Goal: Task Accomplishment & Management: Complete application form

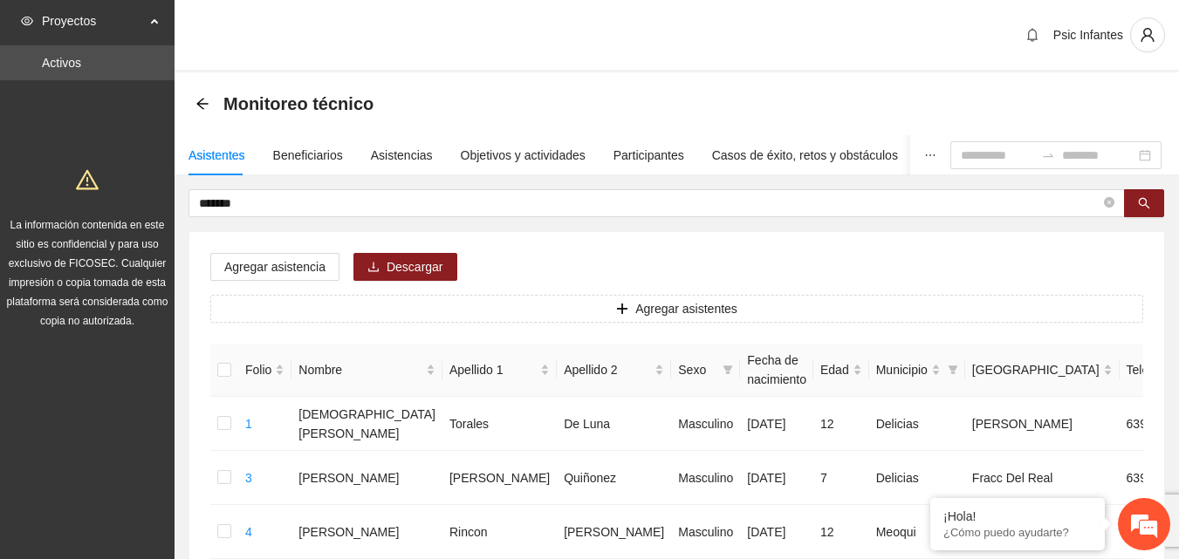
drag, startPoint x: 820, startPoint y: 113, endPoint x: 852, endPoint y: 1, distance: 116.2
click at [818, 109] on div "Monitoreo técnico" at bounding box center [676, 103] width 962 height 35
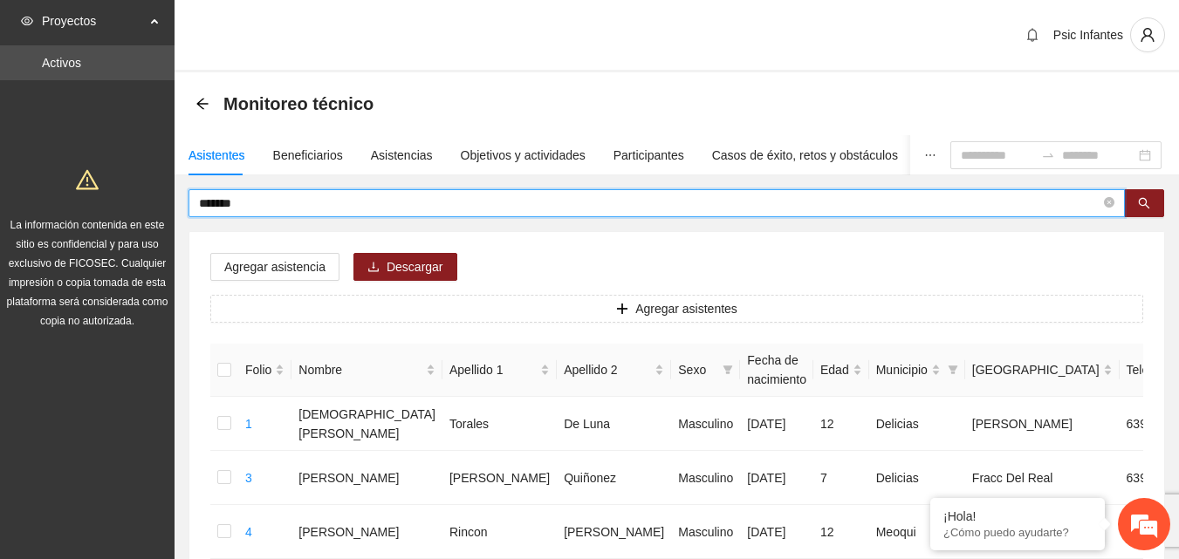
drag, startPoint x: 263, startPoint y: 208, endPoint x: 188, endPoint y: 220, distance: 76.0
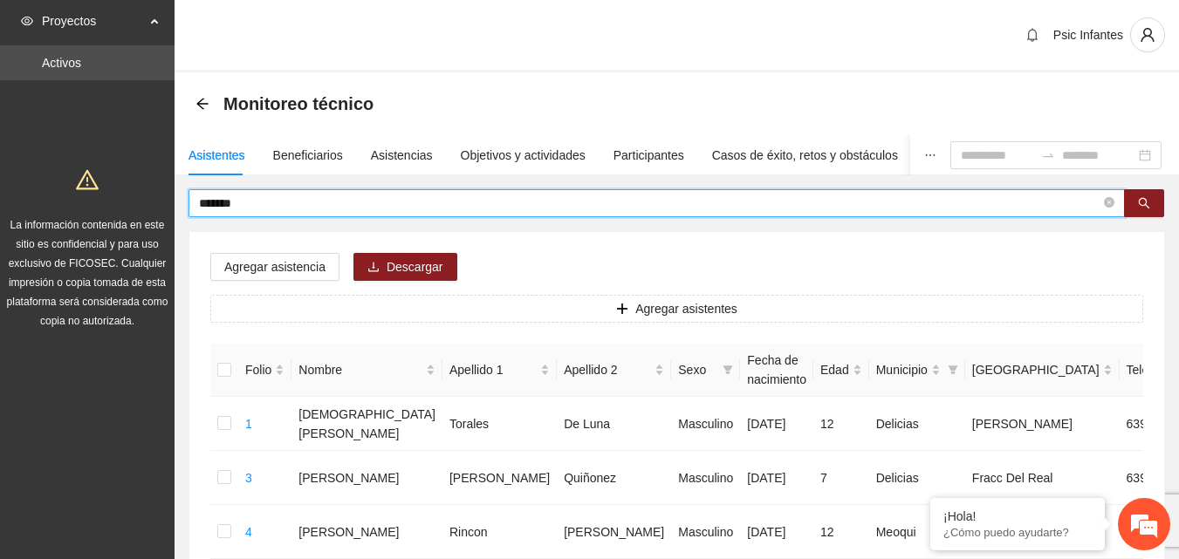
click at [253, 211] on input "*******" at bounding box center [649, 203] width 901 height 19
type input "*"
type input "******"
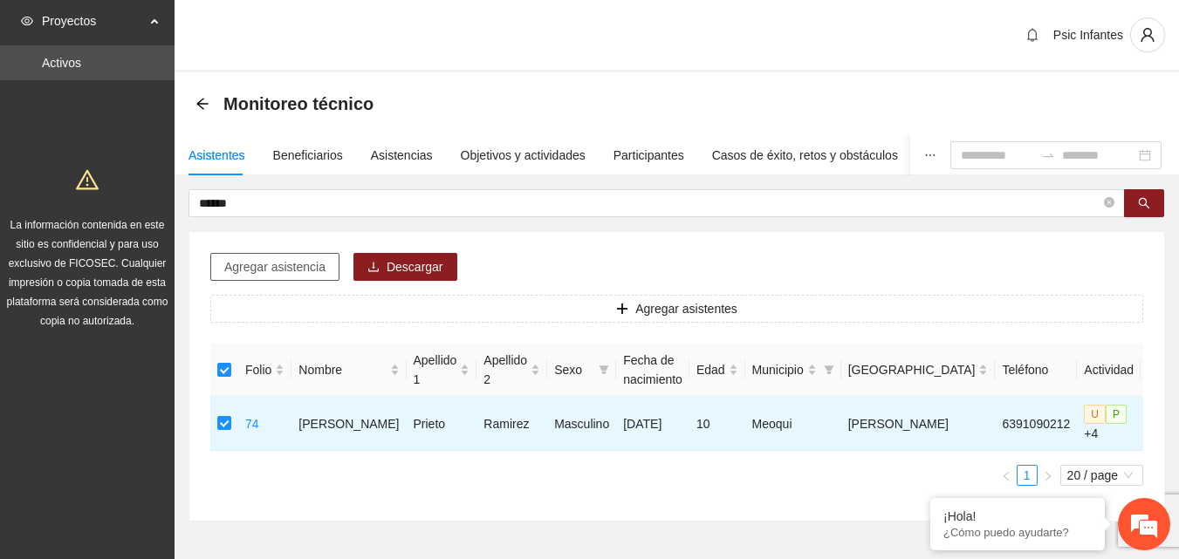
click at [276, 263] on span "Agregar asistencia" at bounding box center [274, 266] width 101 height 19
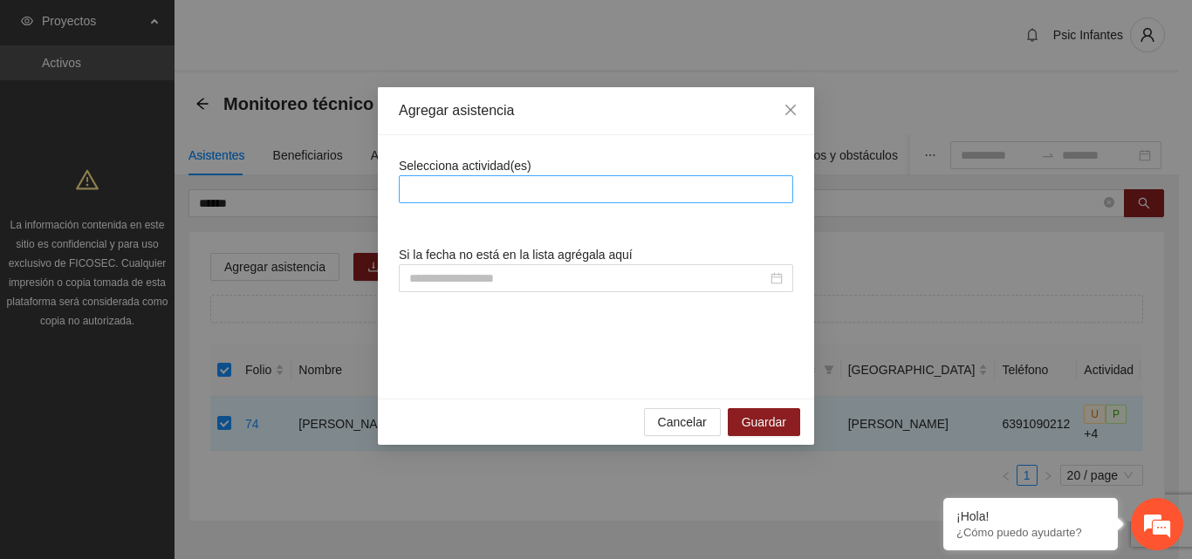
click at [431, 187] on div at bounding box center [596, 189] width 386 height 21
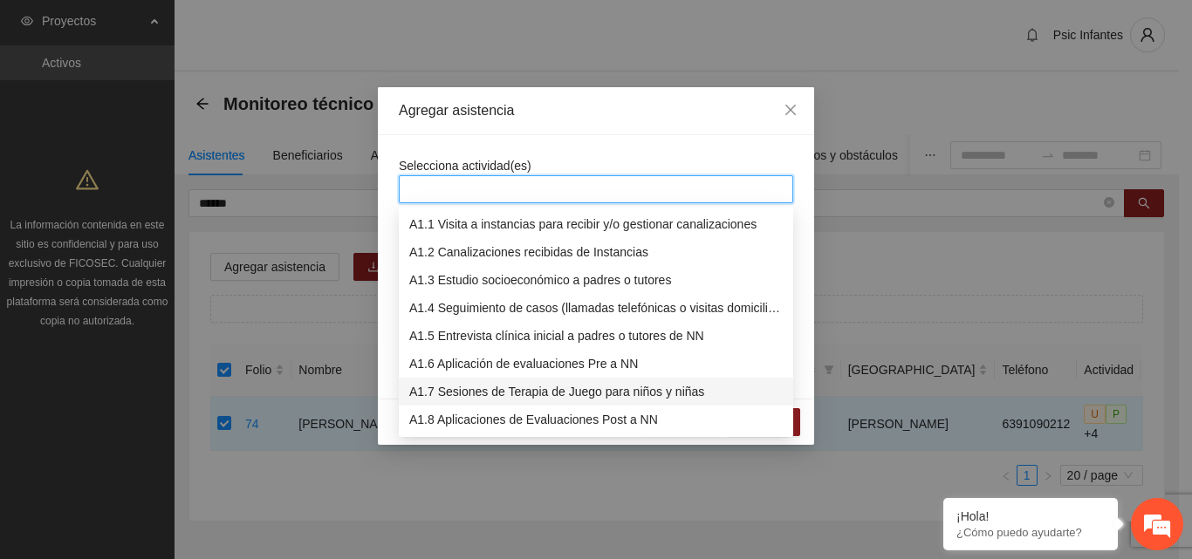
click at [430, 389] on div "A1.7 Sesiones de Terapia de Juego para niños y niñas" at bounding box center [595, 391] width 373 height 19
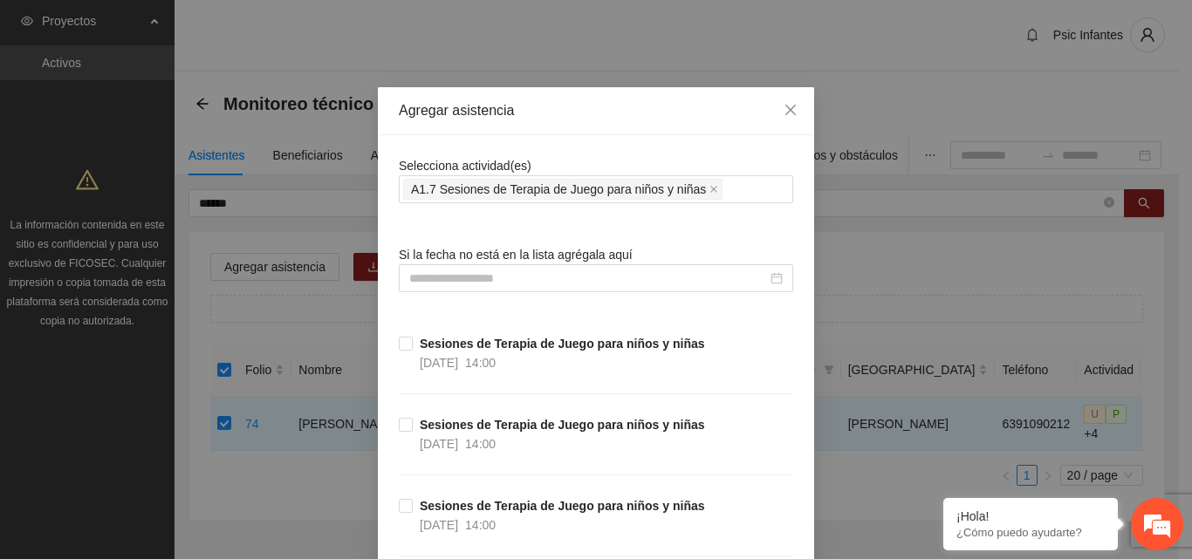
click at [560, 127] on div "Agregar asistencia" at bounding box center [596, 111] width 436 height 48
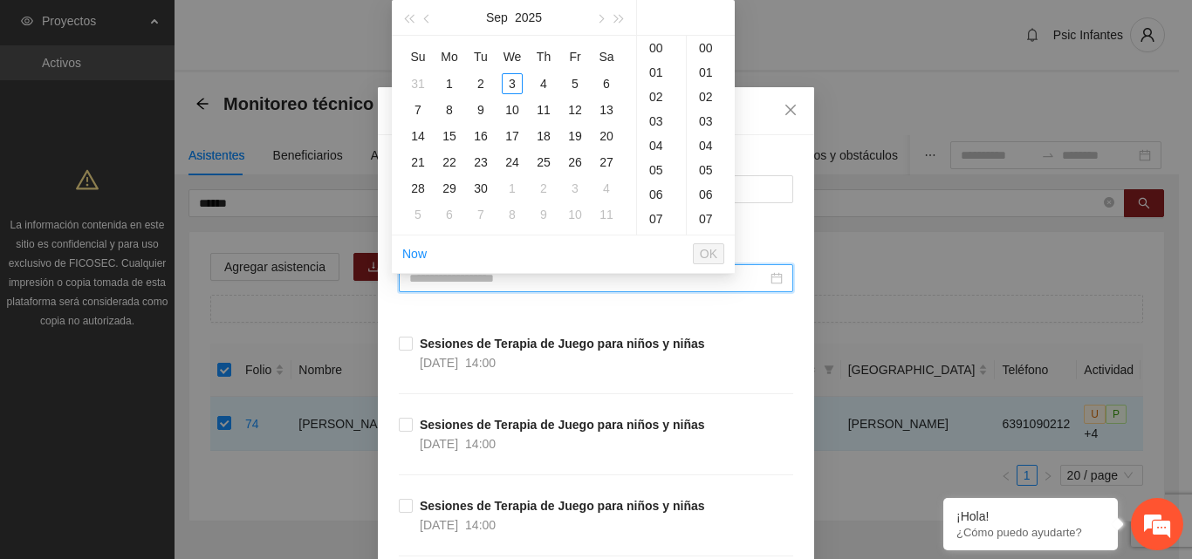
click at [462, 283] on input at bounding box center [588, 278] width 358 height 19
click at [515, 82] on div "3" at bounding box center [512, 83] width 21 height 21
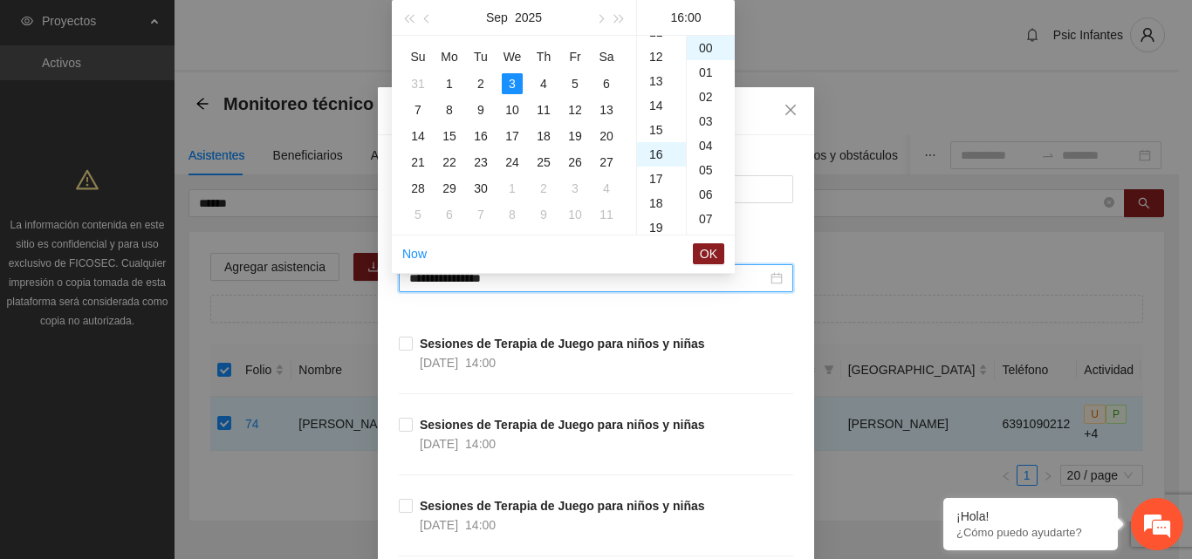
scroll to position [264, 0]
click at [651, 154] on div "15" at bounding box center [661, 150] width 49 height 24
type input "**********"
click at [701, 254] on span "OK" at bounding box center [708, 253] width 17 height 19
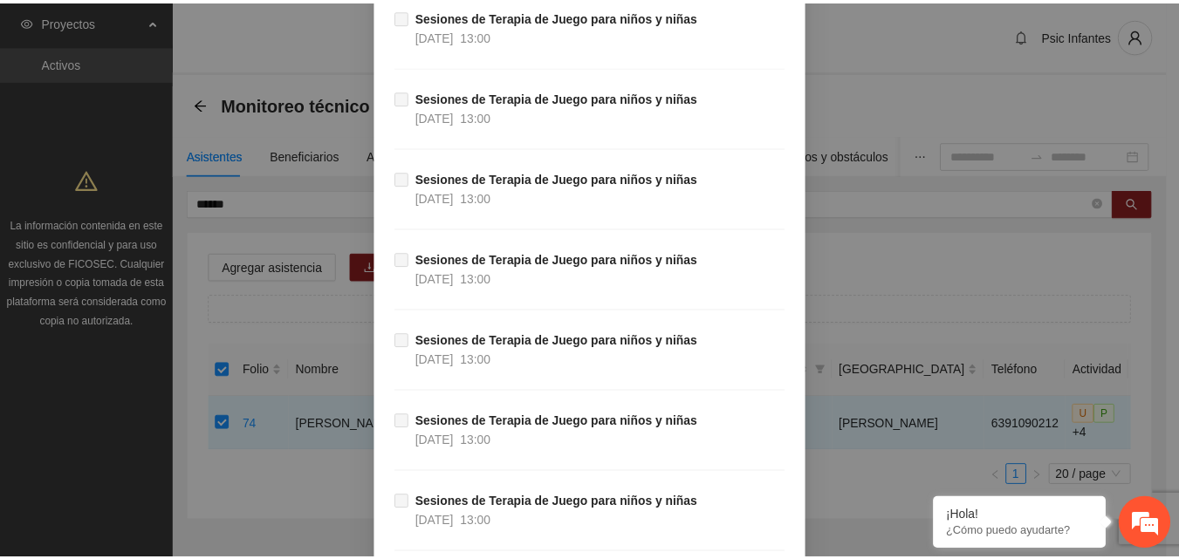
scroll to position [15239, 0]
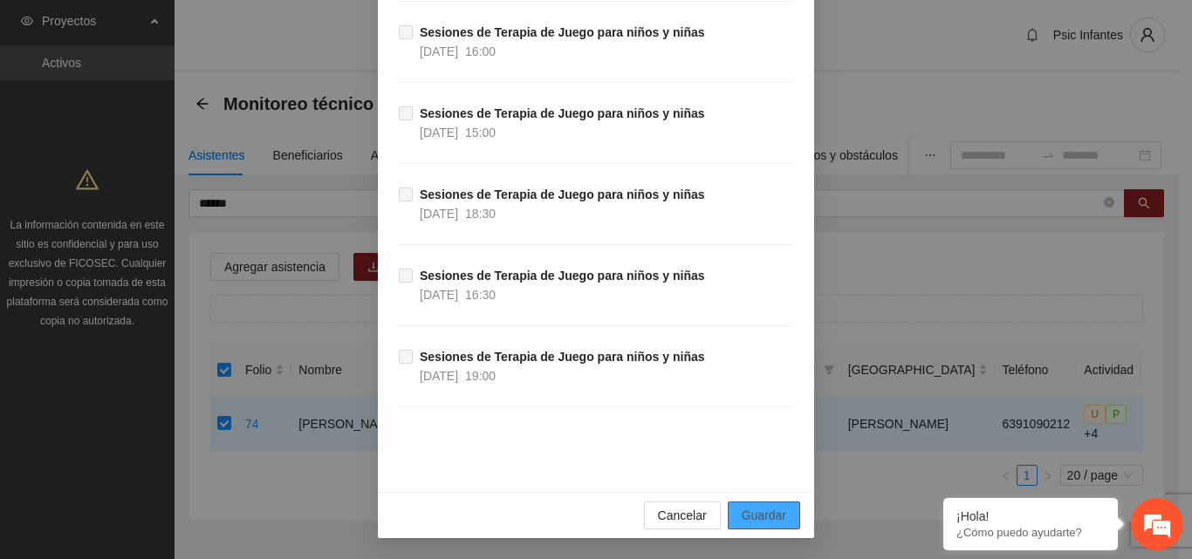
click at [769, 510] on span "Guardar" at bounding box center [764, 515] width 44 height 19
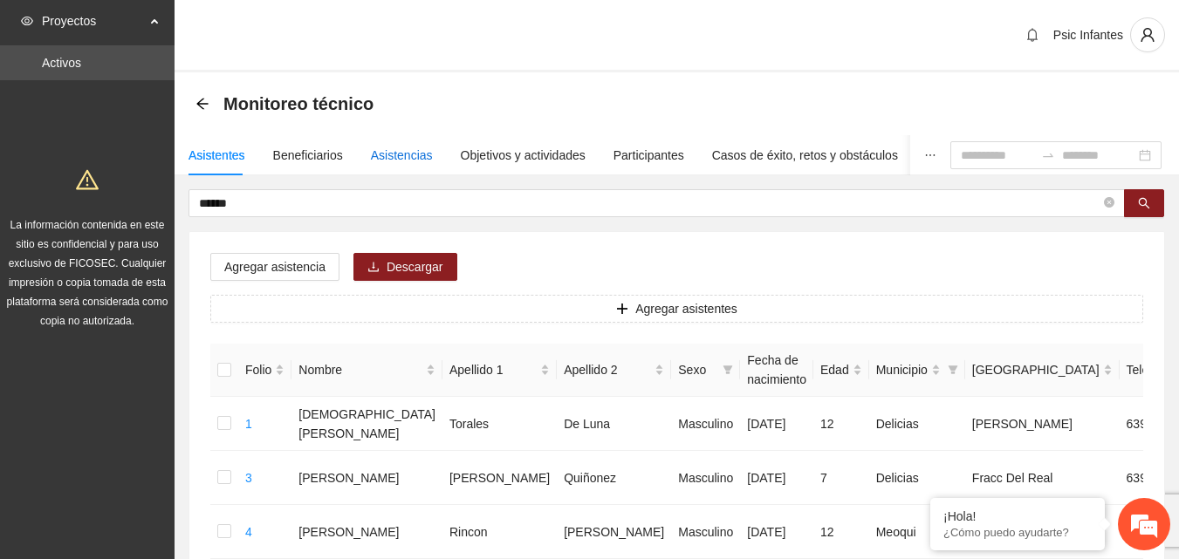
click at [398, 158] on div "Asistencias" at bounding box center [402, 155] width 62 height 19
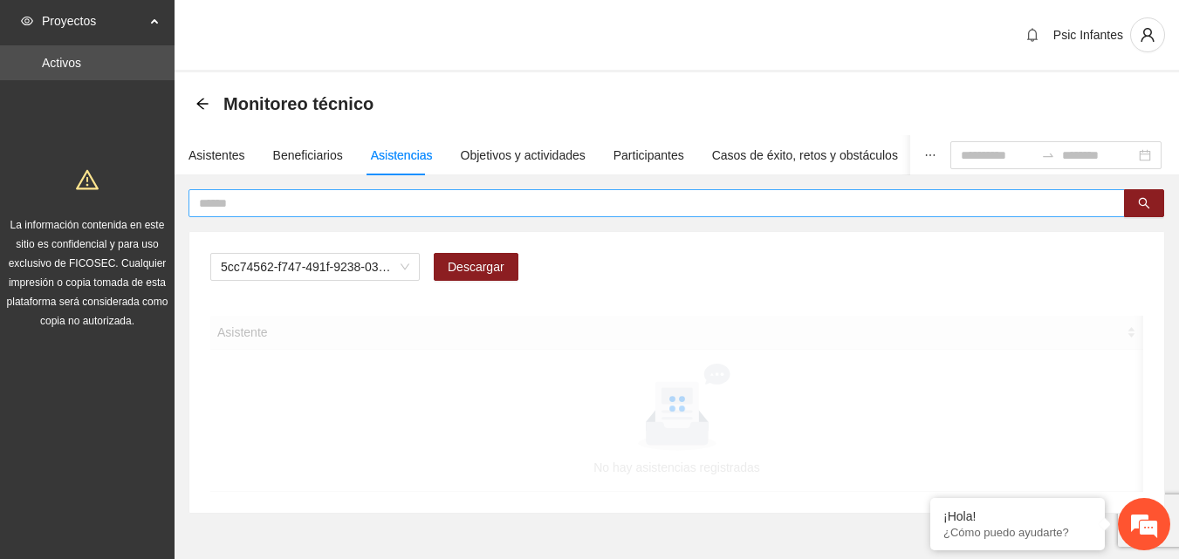
click at [286, 209] on input "text" at bounding box center [649, 203] width 901 height 19
click at [390, 272] on span "A2.1 Comunicado de prensa" at bounding box center [315, 267] width 188 height 26
type input "******"
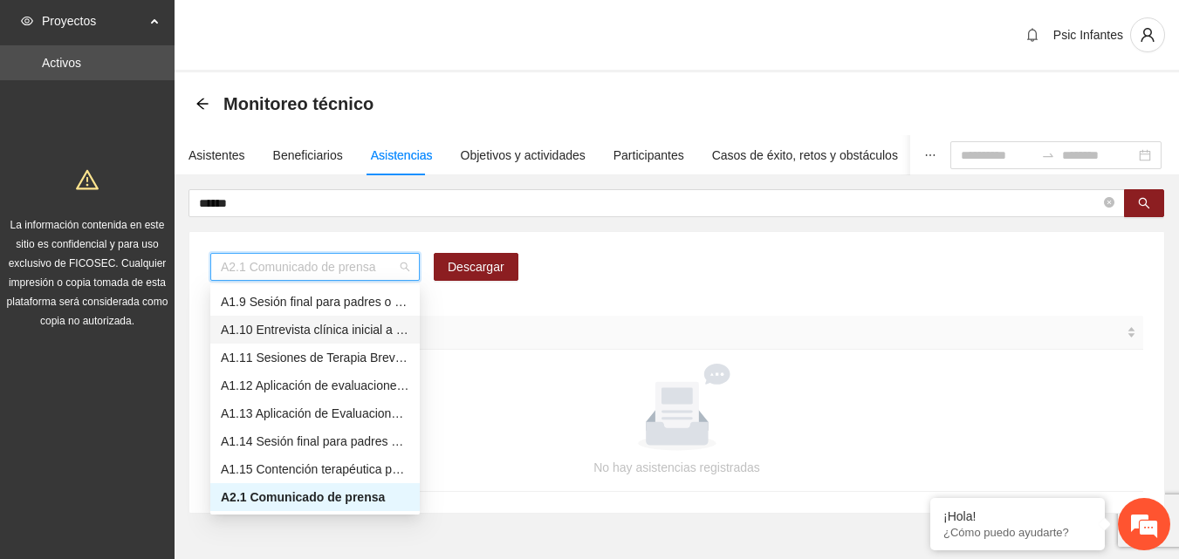
scroll to position [136, 0]
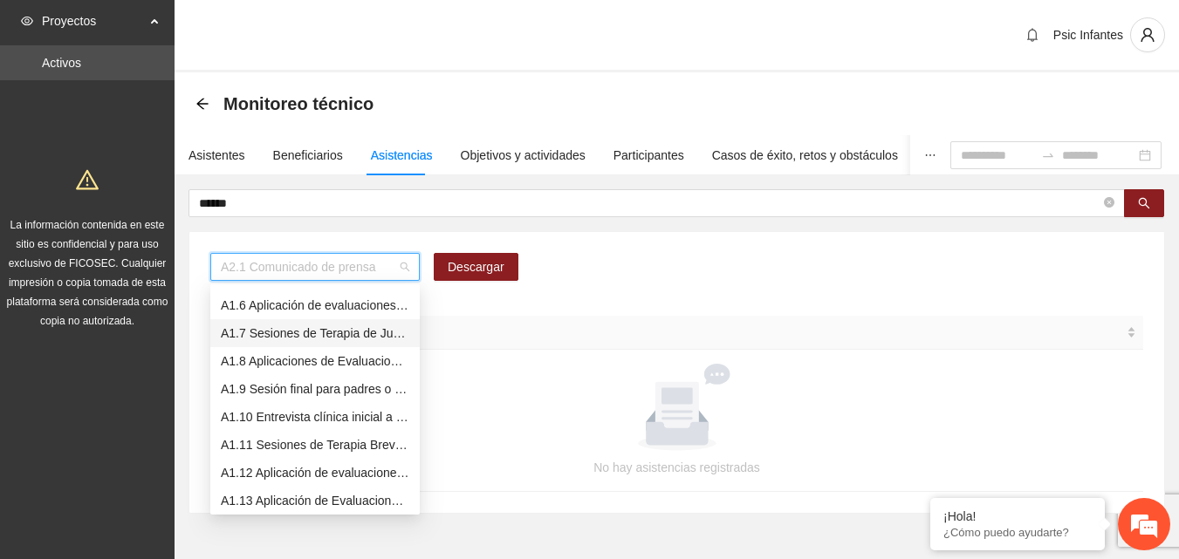
click at [302, 332] on div "A1.7 Sesiones de Terapia de Juego para niños y niñas" at bounding box center [315, 333] width 188 height 19
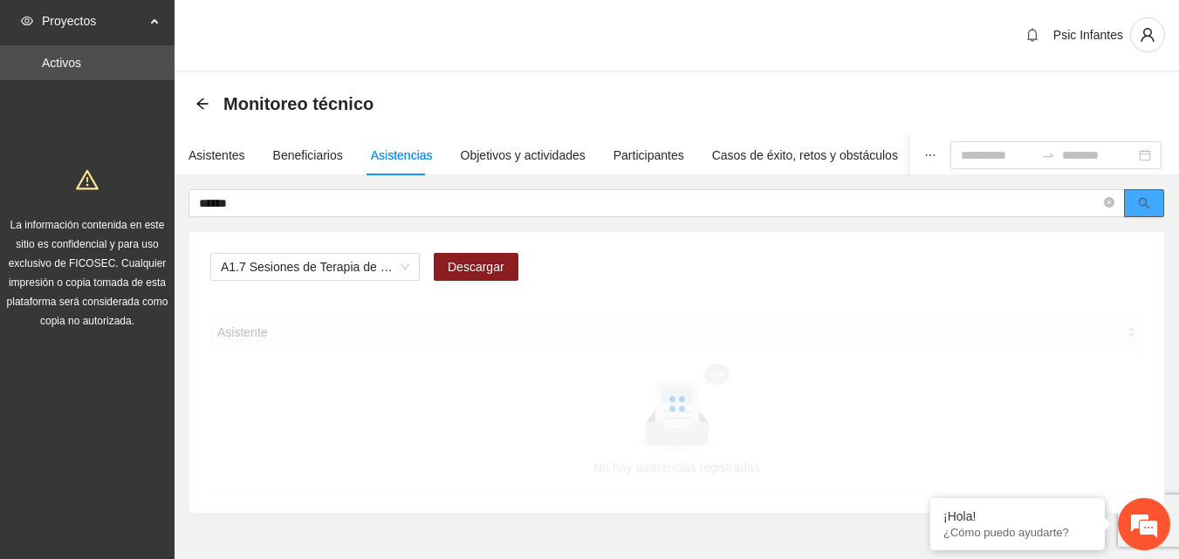
click at [1145, 207] on icon "search" at bounding box center [1144, 203] width 12 height 12
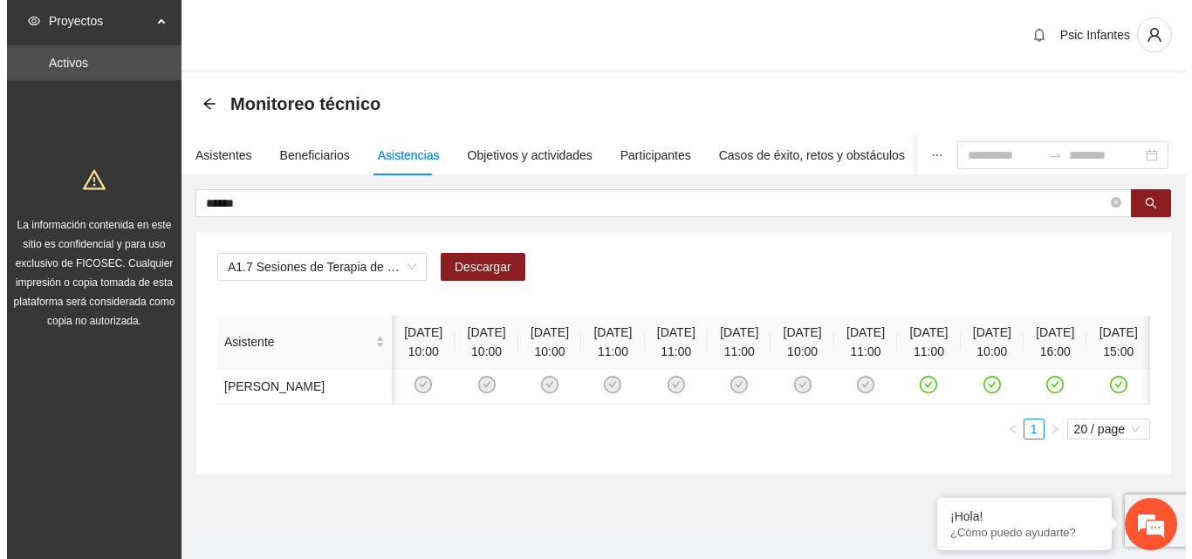
scroll to position [0, 84]
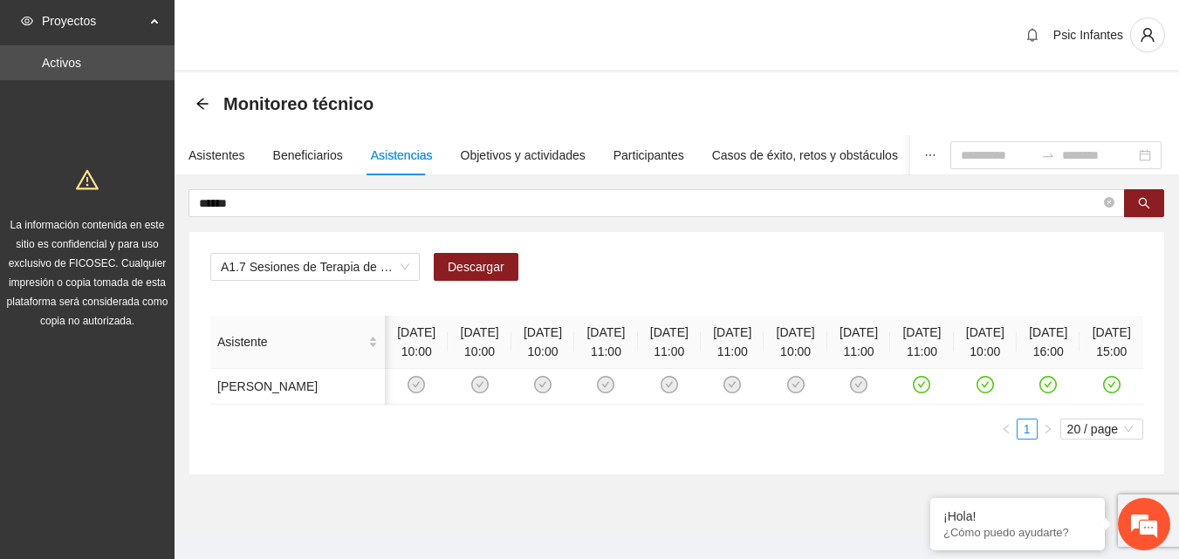
click at [421, 83] on div "Monitoreo técnico" at bounding box center [676, 103] width 1004 height 63
click at [199, 160] on div "Asistentes" at bounding box center [216, 155] width 57 height 19
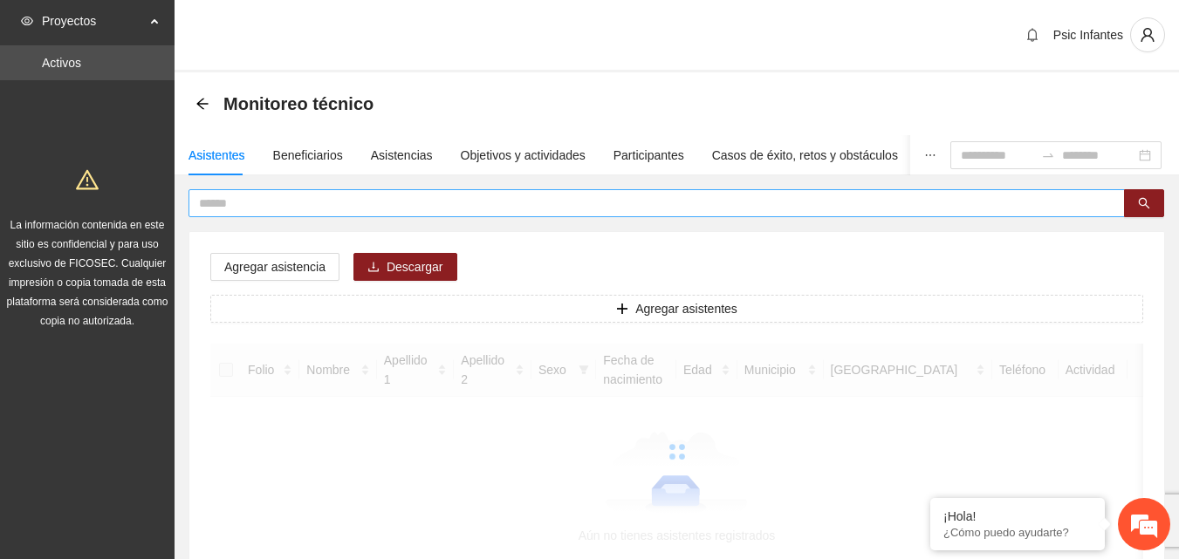
click at [266, 208] on input "text" at bounding box center [649, 203] width 901 height 19
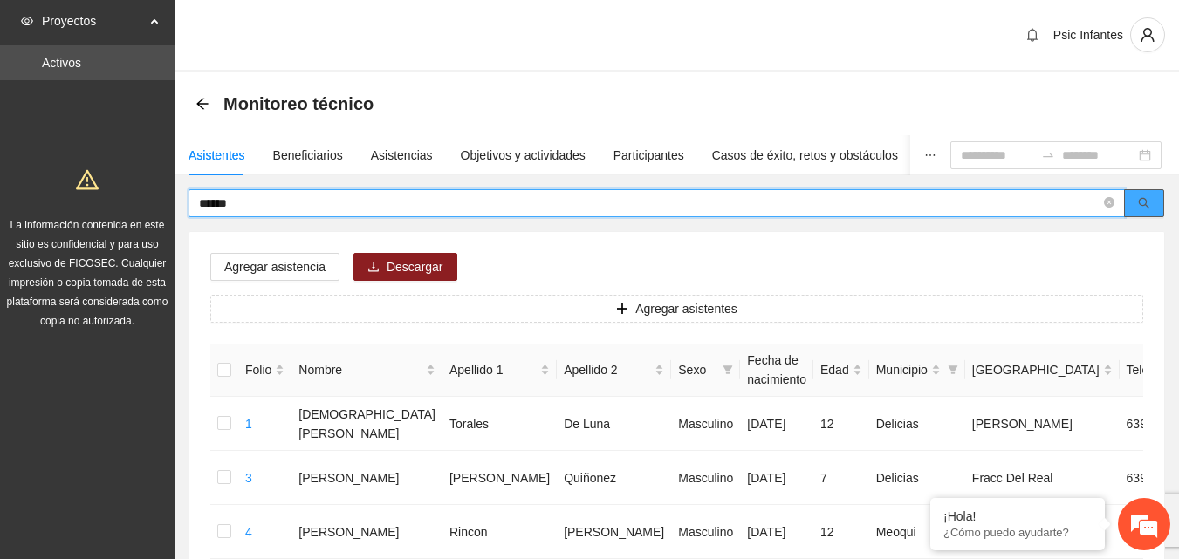
drag, startPoint x: 1147, startPoint y: 207, endPoint x: 1138, endPoint y: 207, distance: 9.6
click at [1147, 208] on icon "search" at bounding box center [1144, 203] width 12 height 12
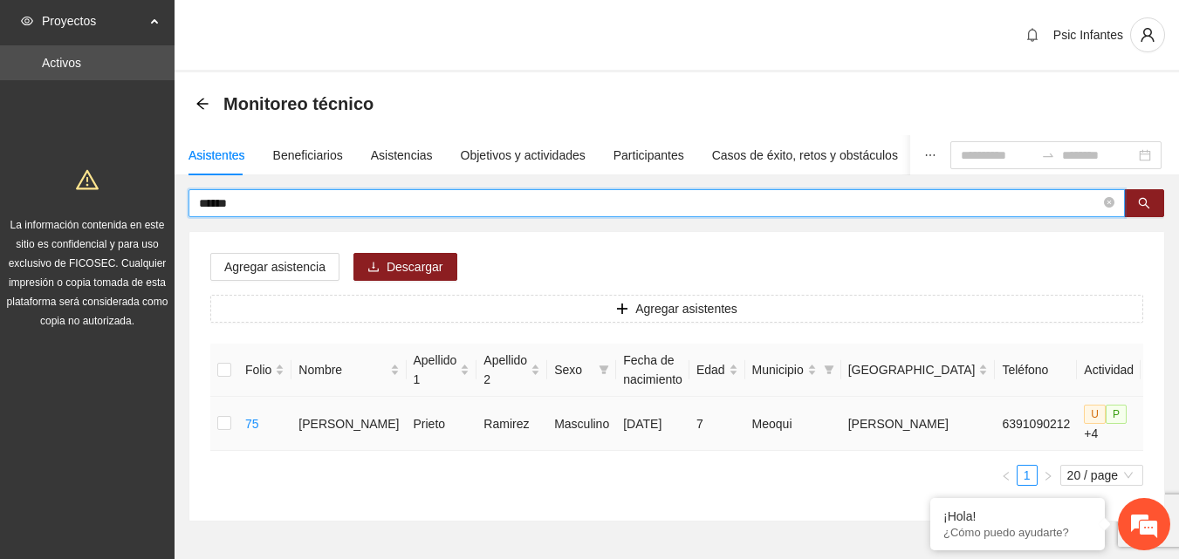
type input "******"
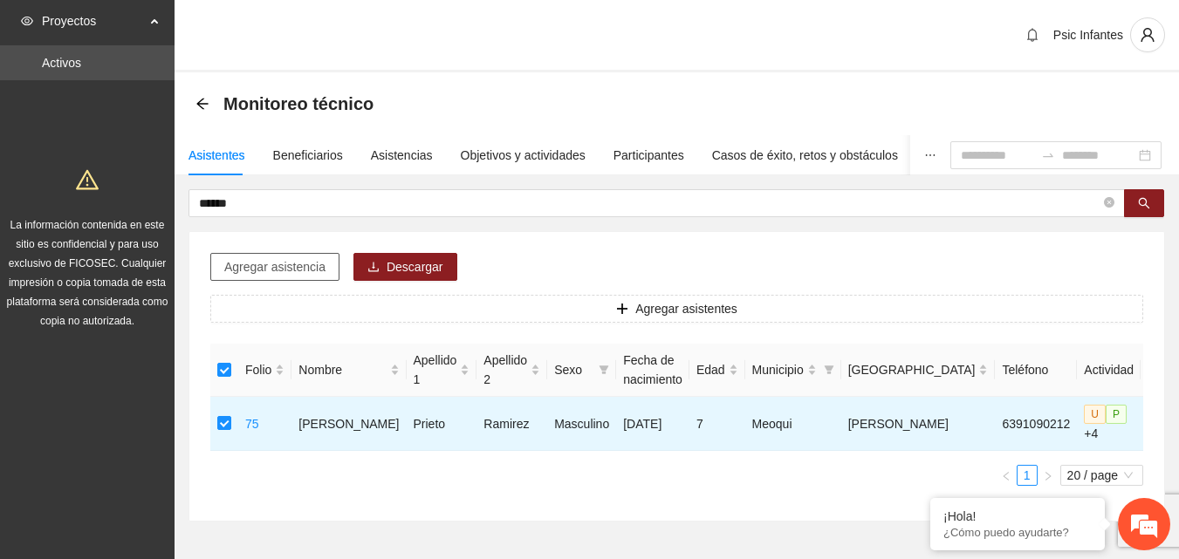
click at [277, 270] on span "Agregar asistencia" at bounding box center [274, 266] width 101 height 19
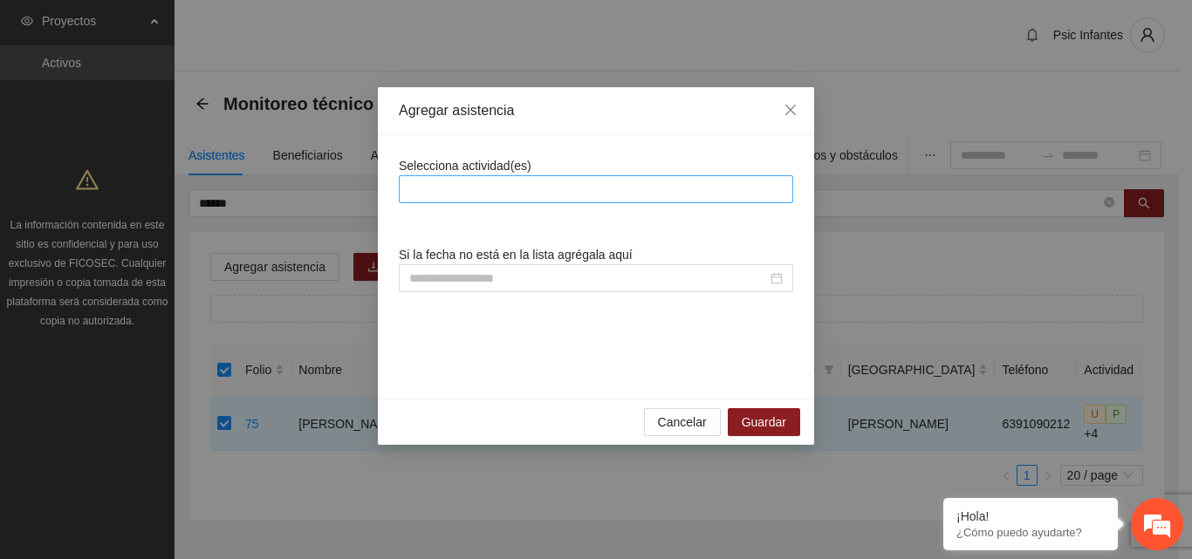
click at [447, 196] on div at bounding box center [596, 189] width 386 height 21
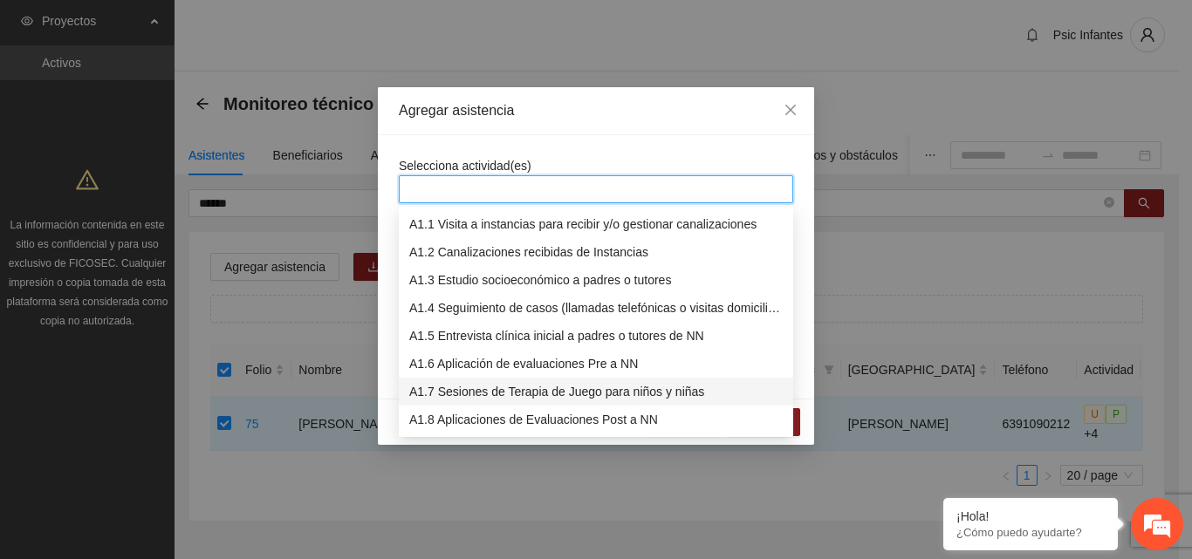
click at [459, 393] on div "A1.7 Sesiones de Terapia de Juego para niños y niñas" at bounding box center [595, 391] width 373 height 19
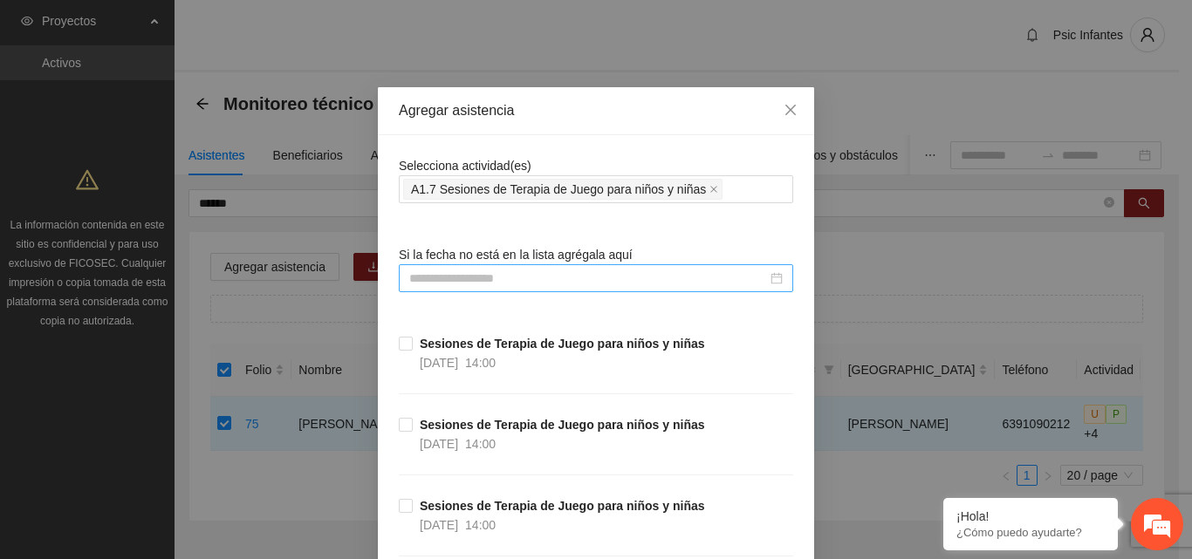
click at [487, 275] on input at bounding box center [588, 278] width 358 height 19
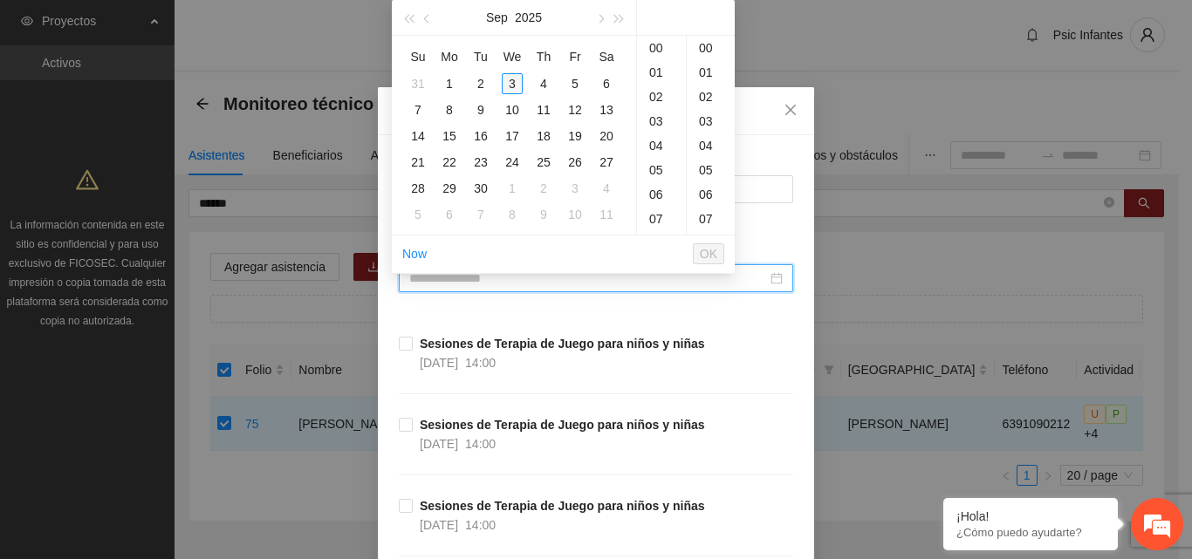
click at [517, 82] on div "3" at bounding box center [512, 83] width 21 height 21
click at [702, 46] on div "00" at bounding box center [711, 48] width 48 height 24
type input "**********"
click at [707, 249] on span "OK" at bounding box center [708, 253] width 17 height 19
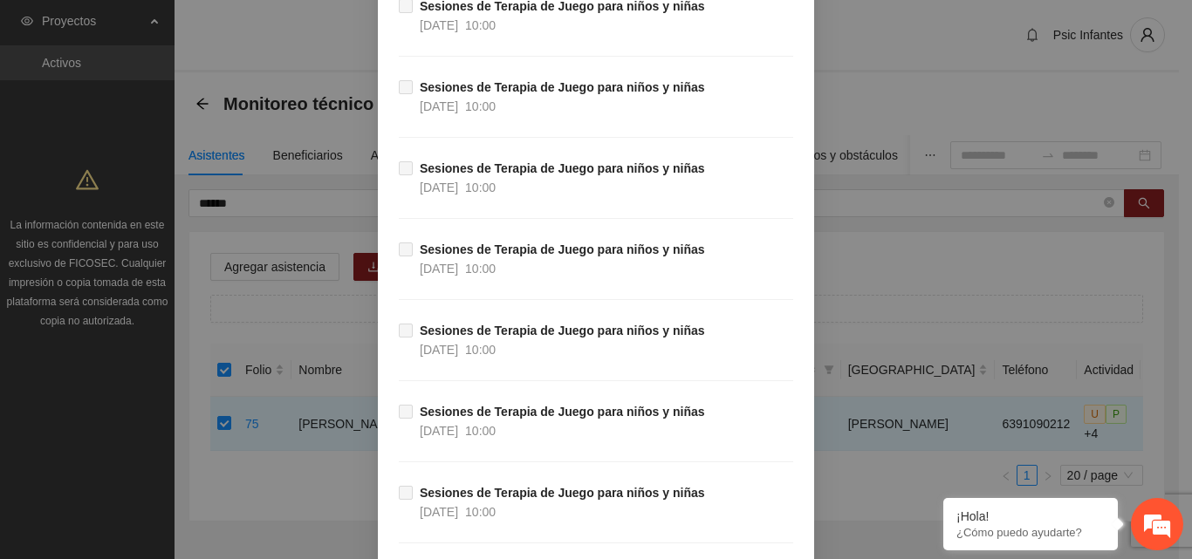
scroll to position [9472, 0]
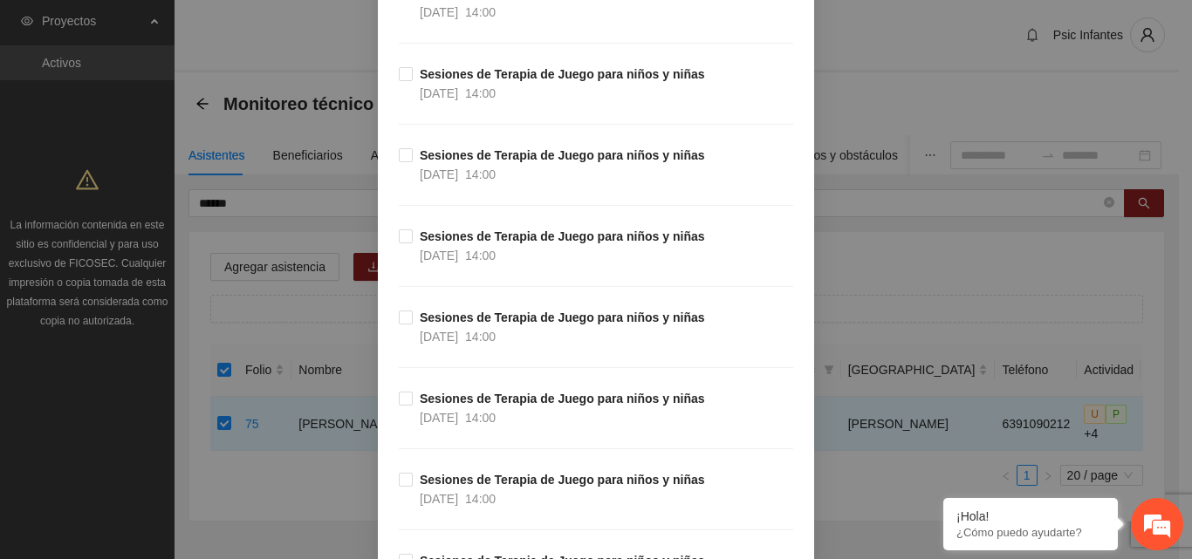
click at [1169, 48] on div "**********" at bounding box center [596, 279] width 1192 height 559
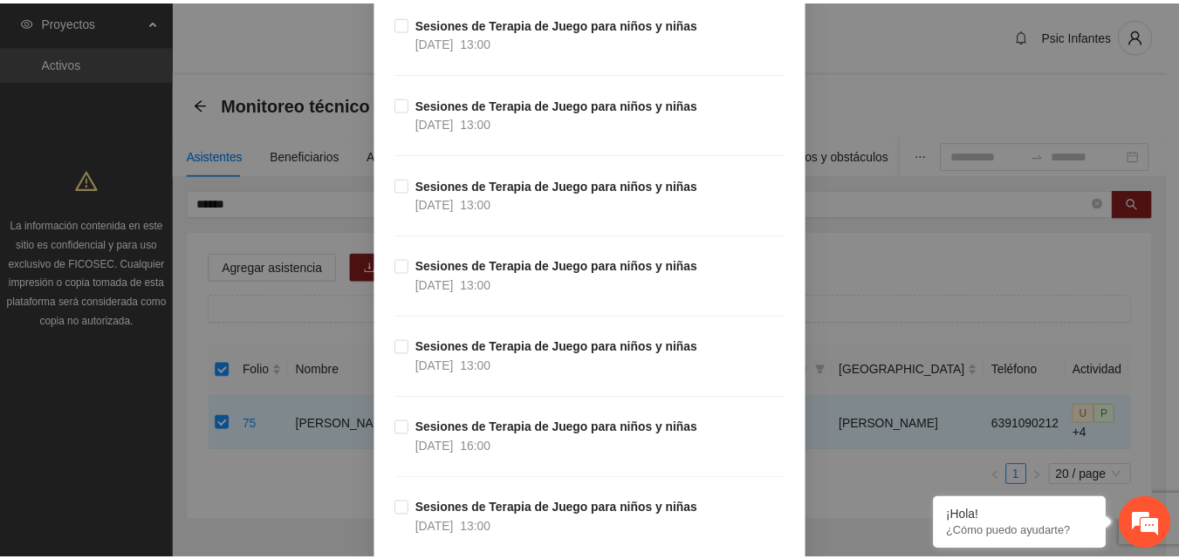
scroll to position [15239, 0]
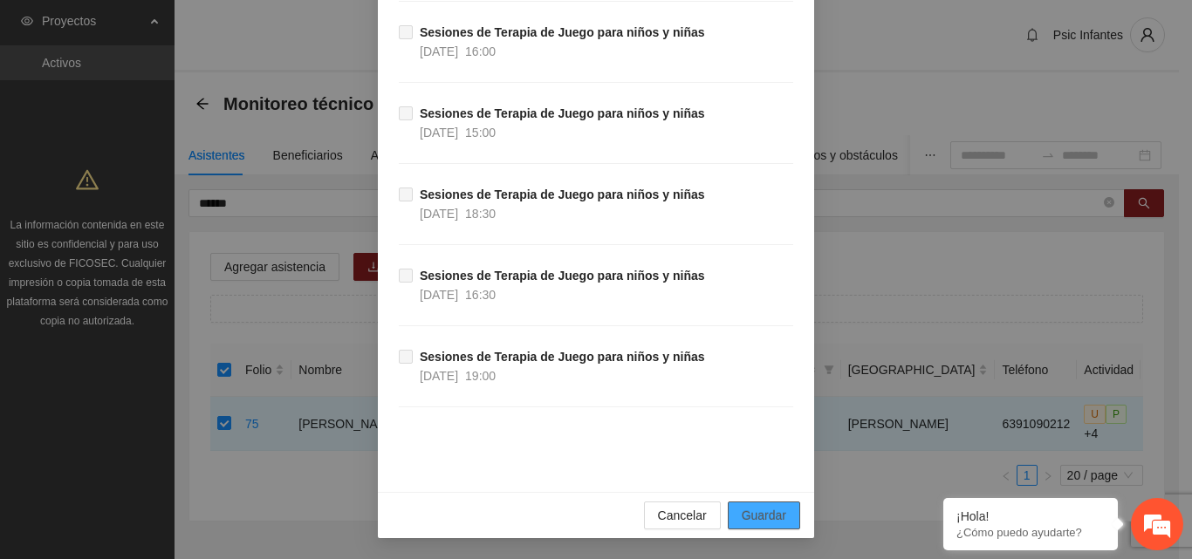
click at [771, 523] on span "Guardar" at bounding box center [764, 515] width 44 height 19
